Goal: Information Seeking & Learning: Find specific fact

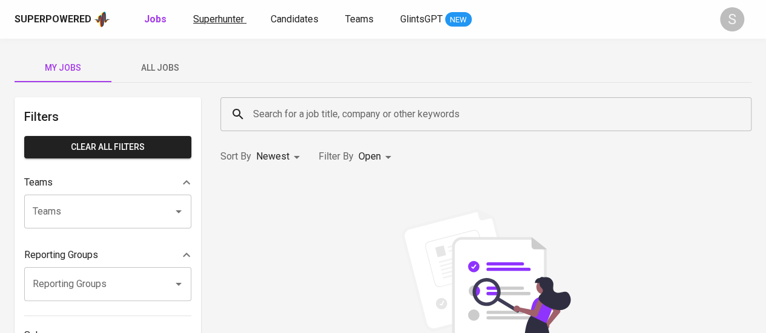
click at [215, 16] on span "Superhunter" at bounding box center [218, 18] width 51 height 11
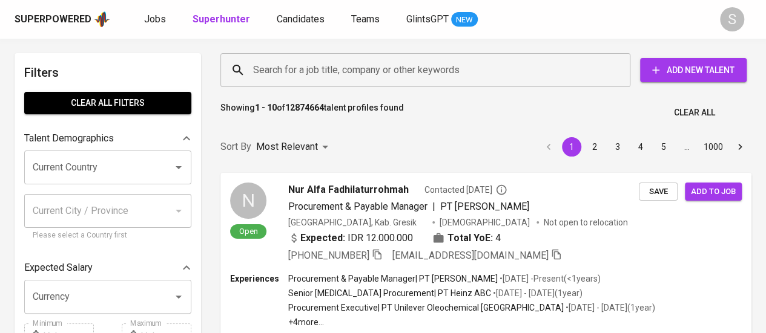
click at [309, 65] on input "Search for a job title, company or other keywords" at bounding box center [428, 70] width 356 height 23
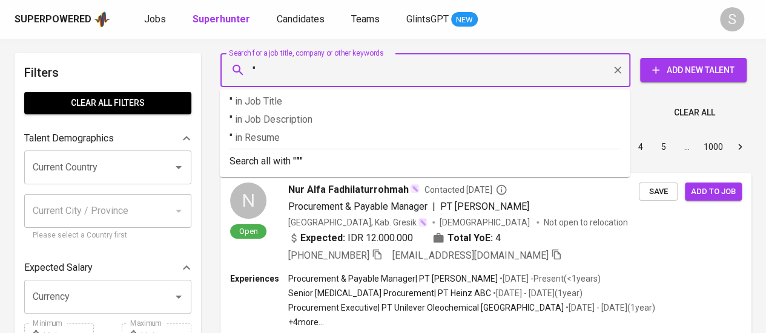
paste input "[PERSON_NAME]"
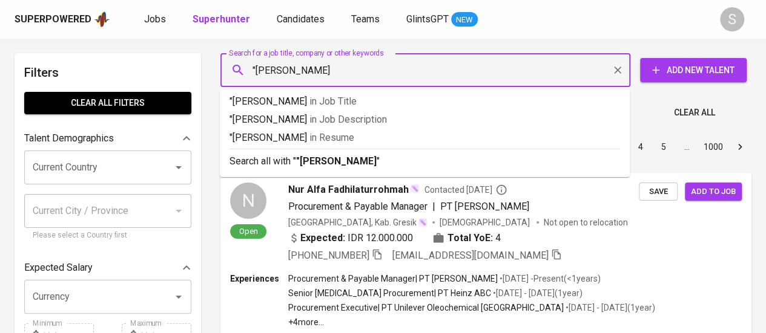
type input ""[PERSON_NAME]""
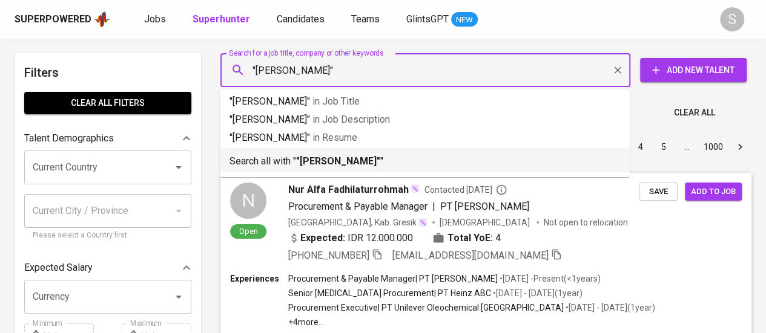
click at [378, 167] on p "Search all with " "[PERSON_NAME]" "" at bounding box center [424, 161] width 390 height 15
click at [273, 154] on p "Most Relevant" at bounding box center [287, 147] width 62 height 15
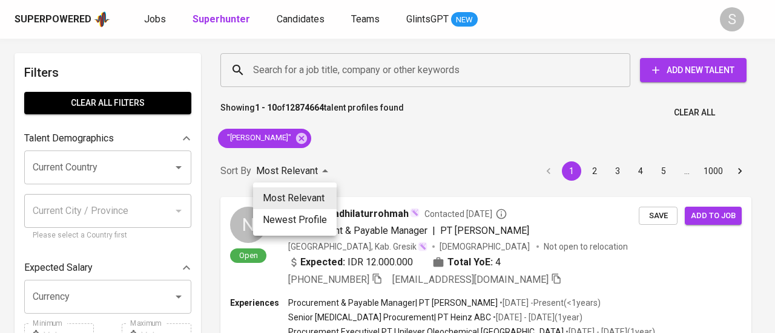
click at [362, 119] on div at bounding box center [387, 166] width 775 height 333
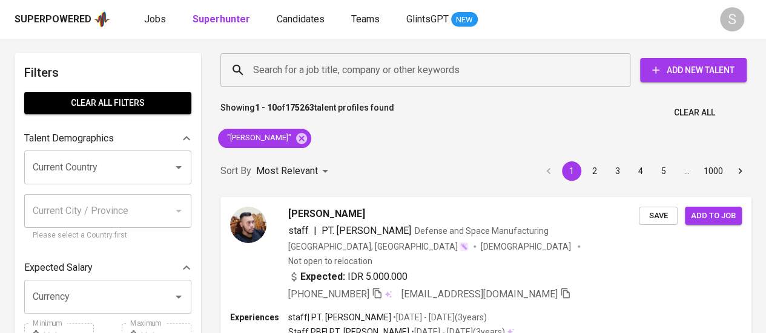
scroll to position [1636, 0]
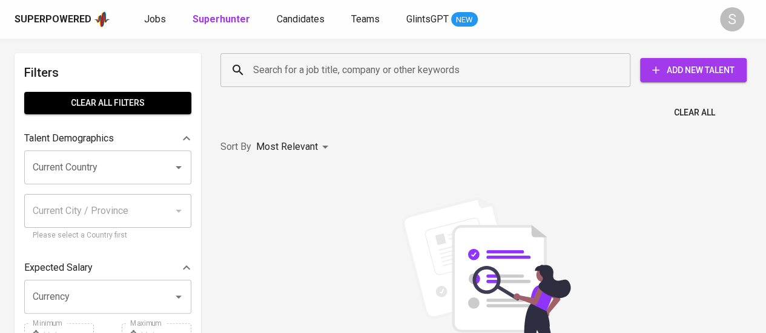
click at [381, 62] on input "Search for a job title, company or other keywords" at bounding box center [428, 70] width 356 height 23
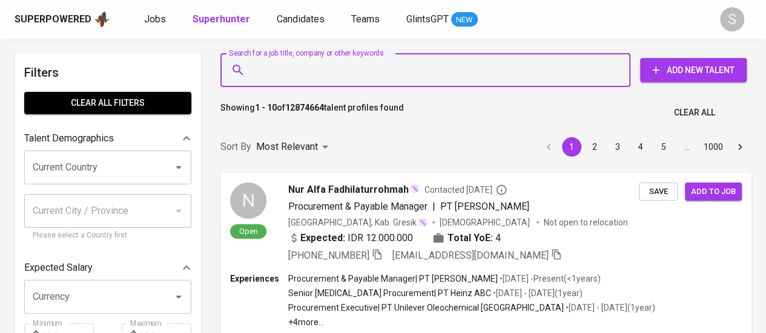
paste input "spotjocelyn@gmail.com"
type input "spotjocelyn@gmail.com"
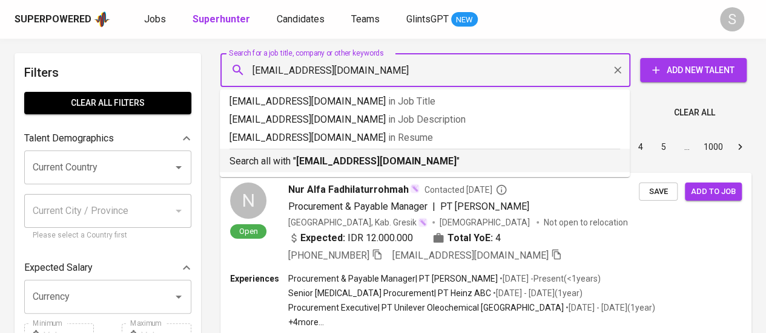
click at [358, 163] on b "spotjocelyn@gmail.com" at bounding box center [376, 161] width 160 height 11
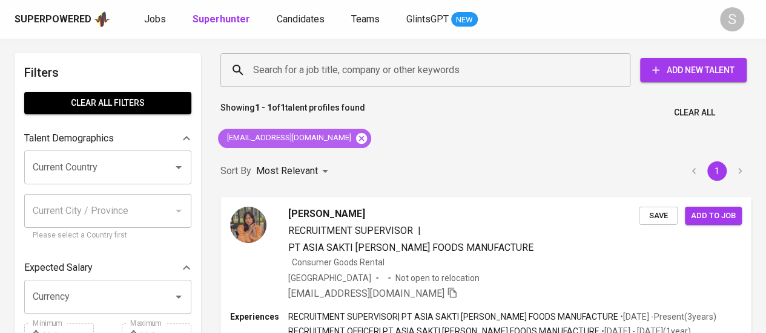
click at [356, 136] on icon at bounding box center [361, 138] width 11 height 11
